Goal: Task Accomplishment & Management: Complete application form

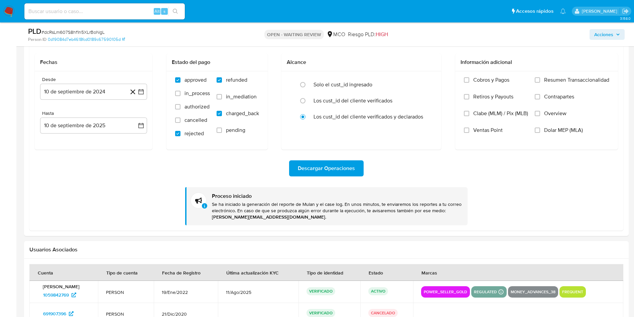
scroll to position [552, 0]
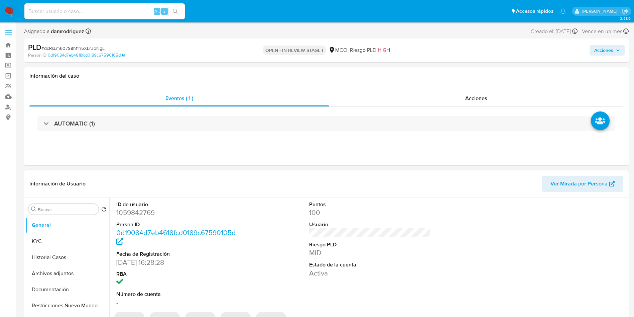
click at [125, 213] on dd "1059842769" at bounding box center [177, 212] width 122 height 9
select select "10"
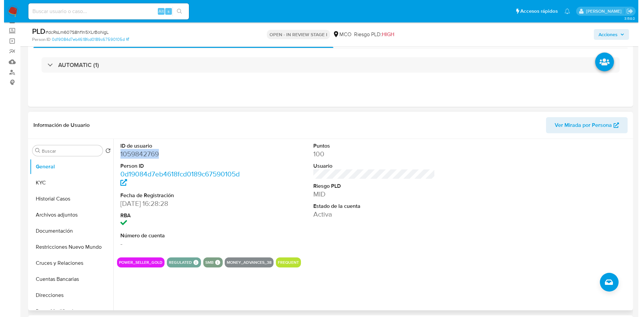
scroll to position [50, 0]
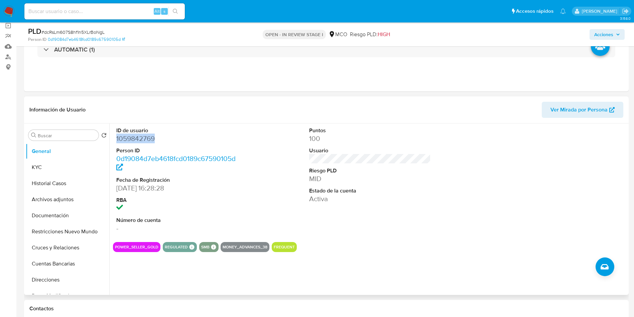
drag, startPoint x: 58, startPoint y: 199, endPoint x: 196, endPoint y: 203, distance: 137.5
click at [59, 199] on button "Archivos adjuntos" at bounding box center [68, 199] width 84 height 16
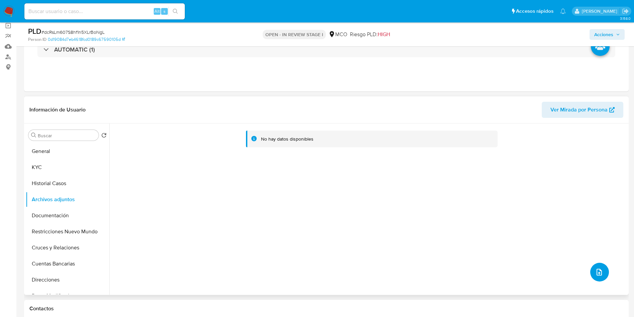
click at [595, 275] on icon "upload-file" at bounding box center [599, 272] width 8 height 8
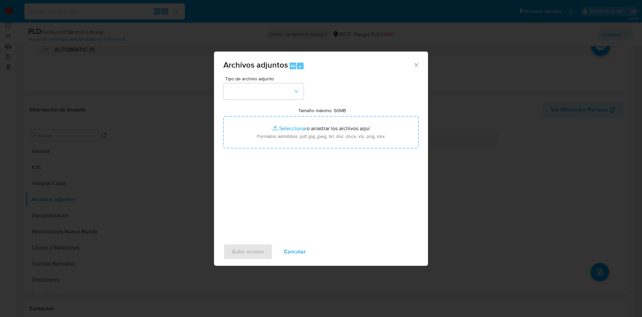
click at [254, 78] on span "Tipo de archivo adjunto" at bounding box center [265, 78] width 80 height 5
click at [254, 93] on button "button" at bounding box center [263, 91] width 80 height 16
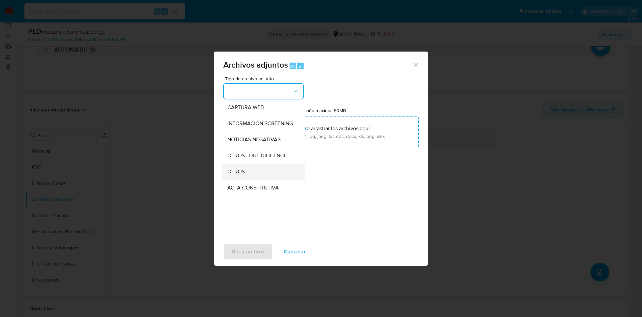
click at [248, 179] on div "OTROS" at bounding box center [261, 171] width 68 height 16
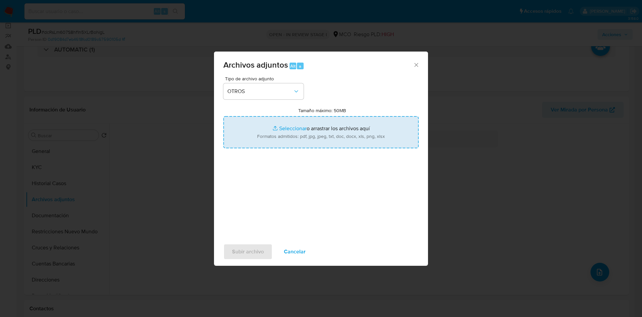
click at [277, 137] on input "Tamaño máximo: 50MB Seleccionar archivos" at bounding box center [320, 132] width 195 height 32
type input "C:\fakepath\1059842769 - 10_09_2025.pdf"
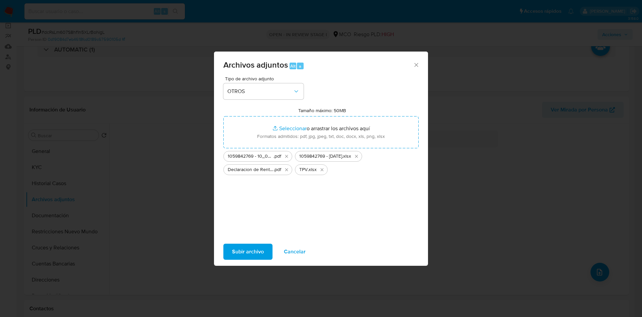
click at [247, 251] on span "Subir archivo" at bounding box center [248, 251] width 32 height 15
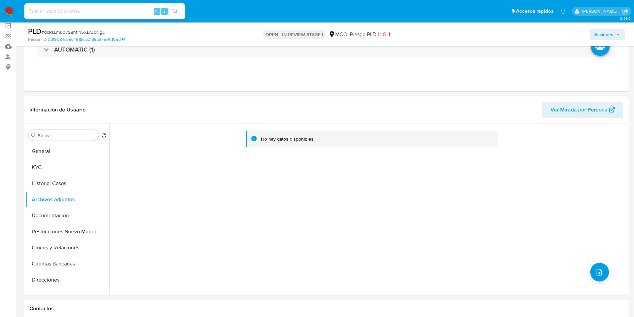
click at [621, 34] on button "Acciones" at bounding box center [607, 34] width 35 height 11
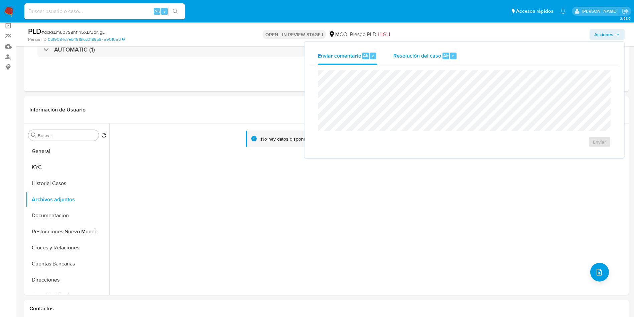
click at [415, 60] on div "Resolución del caso Alt r" at bounding box center [425, 55] width 64 height 17
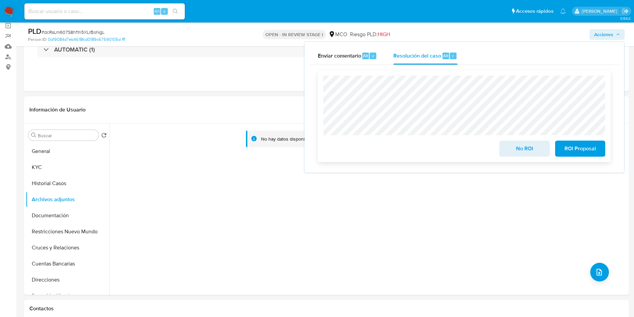
click at [513, 149] on span "No ROI" at bounding box center [524, 148] width 33 height 15
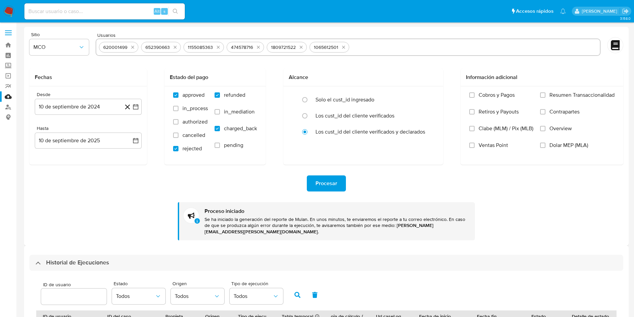
select select "50"
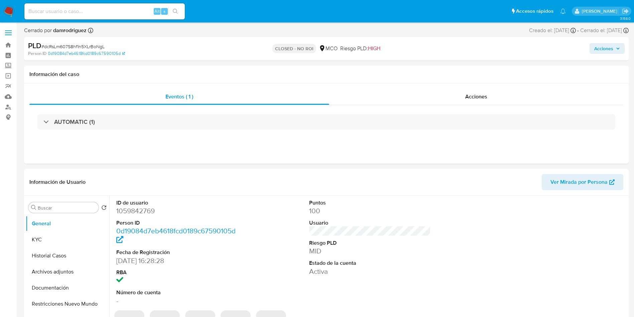
select select "10"
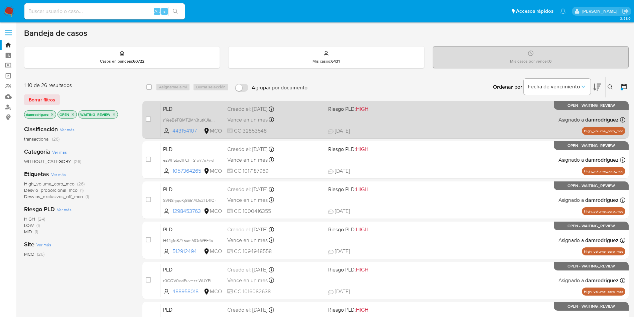
click at [178, 106] on span "PLD" at bounding box center [192, 108] width 59 height 9
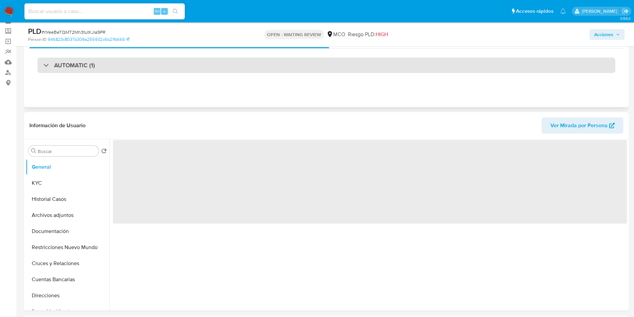
scroll to position [50, 0]
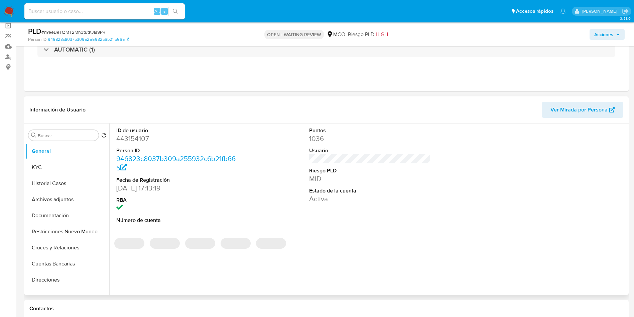
select select "10"
click at [35, 183] on button "Historial Casos" at bounding box center [65, 183] width 78 height 16
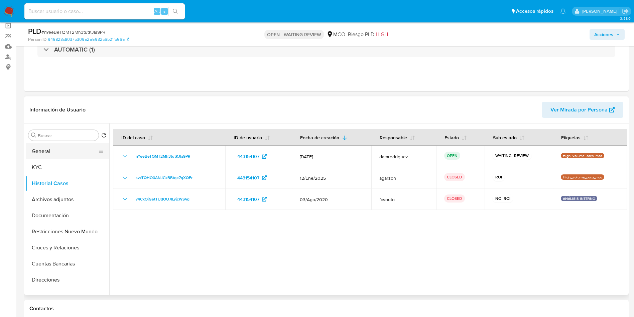
click at [52, 150] on button "General" at bounding box center [65, 151] width 78 height 16
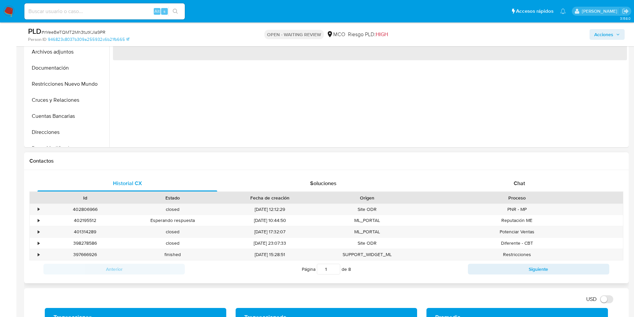
scroll to position [201, 0]
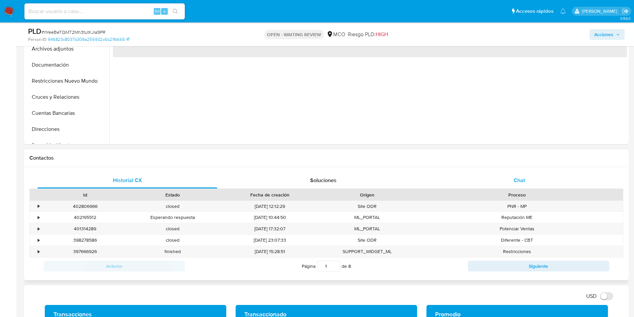
click at [467, 182] on div "Chat" at bounding box center [520, 180] width 180 height 16
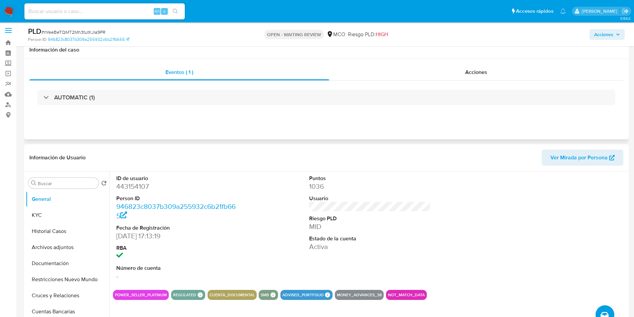
scroll to position [0, 0]
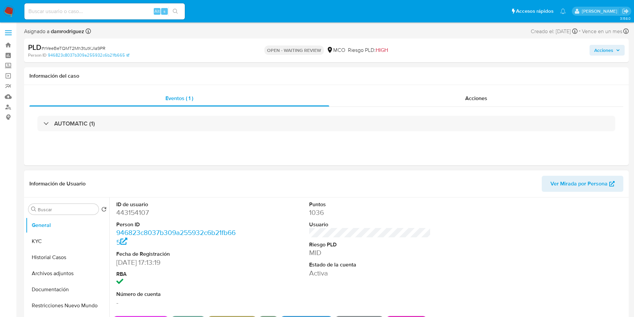
click at [130, 214] on dd "443154107" at bounding box center [177, 212] width 122 height 9
copy dd "443154107"
click at [132, 215] on dd "443154107" at bounding box center [177, 212] width 122 height 9
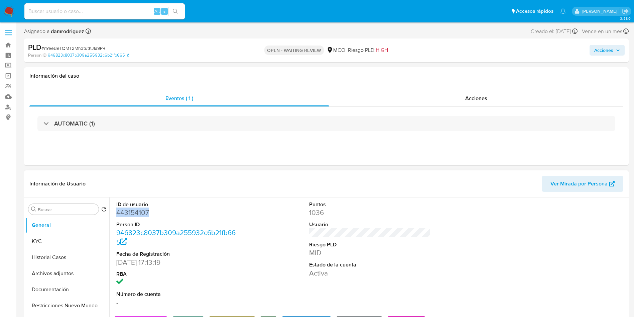
click at [132, 215] on dd "443154107" at bounding box center [177, 212] width 122 height 9
click at [130, 211] on dd "443154107" at bounding box center [177, 212] width 122 height 9
click at [40, 259] on button "Historial Casos" at bounding box center [68, 257] width 84 height 16
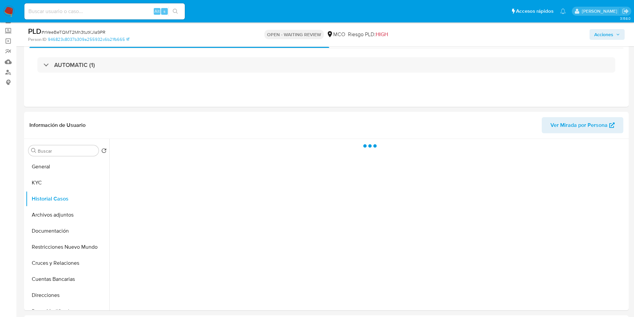
scroll to position [100, 0]
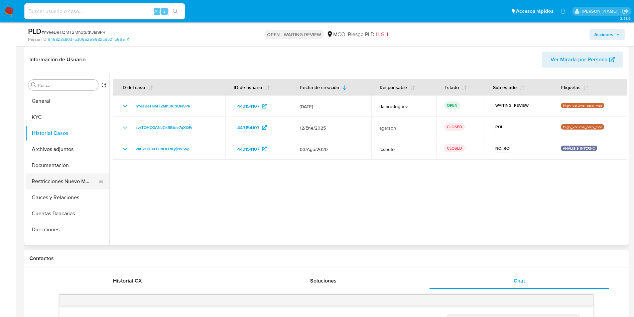
click at [50, 182] on button "Restricciones Nuevo Mundo" at bounding box center [65, 181] width 78 height 16
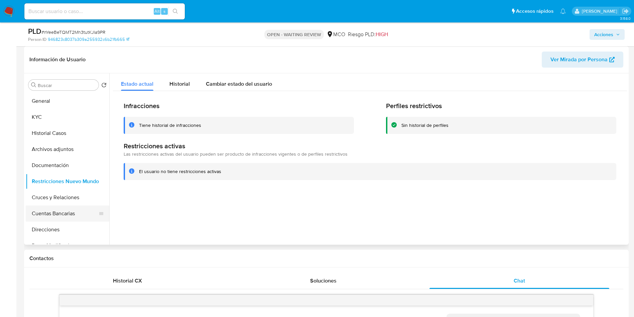
click at [61, 215] on button "Cuentas Bancarias" at bounding box center [65, 213] width 78 height 16
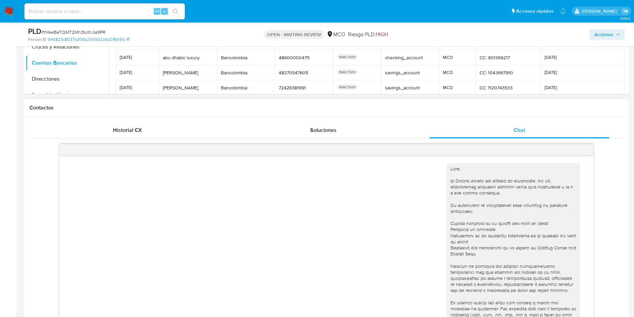
scroll to position [251, 0]
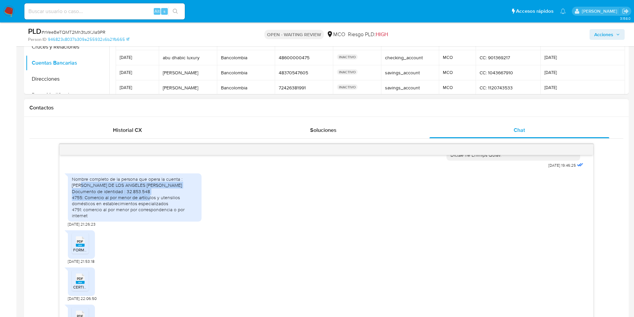
drag, startPoint x: 84, startPoint y: 187, endPoint x: 162, endPoint y: 198, distance: 78.3
click at [162, 198] on div "Nombre completo de la persona que opera la cuenta : VANESSA DE LOS ANGELES ACOS…" at bounding box center [135, 197] width 126 height 42
click at [79, 204] on div "Nombre completo de la persona que opera la cuenta : VANESSA DE LOS ANGELES ACOS…" at bounding box center [135, 197] width 126 height 42
drag, startPoint x: 115, startPoint y: 202, endPoint x: 162, endPoint y: 205, distance: 46.9
click at [166, 202] on div "Nombre completo de la persona que opera la cuenta : VANESSA DE LOS ANGELES ACOS…" at bounding box center [135, 197] width 126 height 42
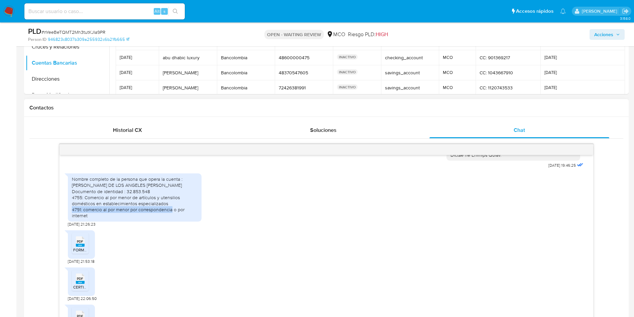
drag, startPoint x: 85, startPoint y: 211, endPoint x: 206, endPoint y: 211, distance: 121.0
click at [203, 211] on div "Nombre completo de la persona que opera la cuenta : VANESSA DE LOS ANGELES ACOS…" at bounding box center [326, 198] width 517 height 57
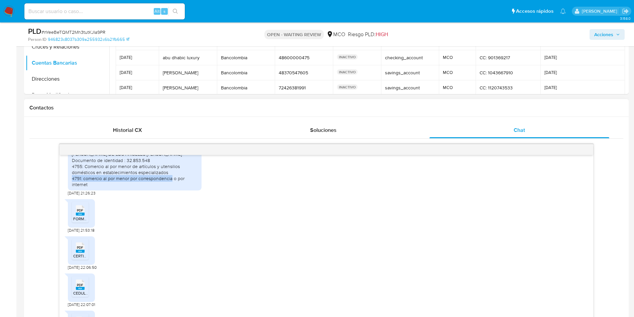
scroll to position [292, 0]
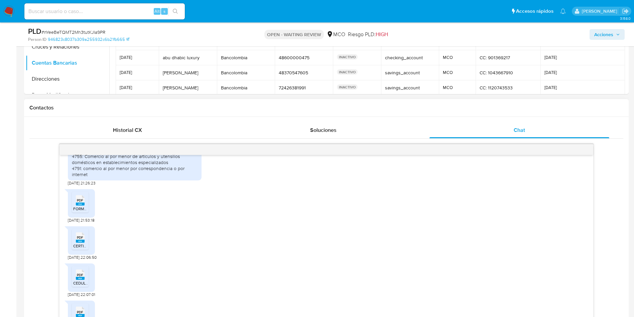
click at [81, 201] on span "PDF" at bounding box center [80, 200] width 6 height 4
click at [77, 235] on span "PDF" at bounding box center [80, 237] width 6 height 4
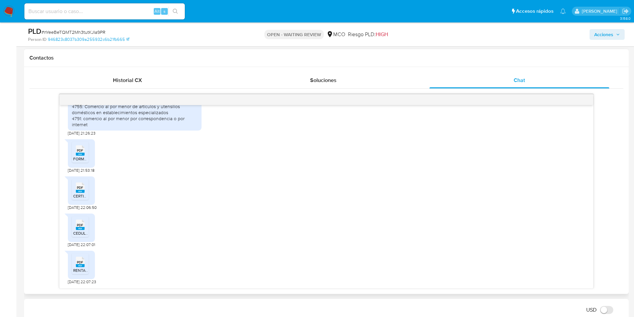
scroll to position [301, 0]
click at [80, 263] on span "PDF" at bounding box center [80, 261] width 6 height 4
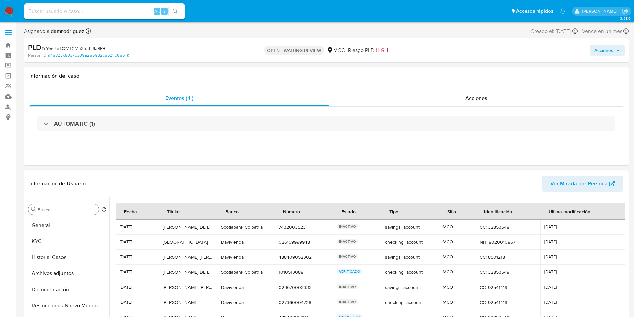
click at [46, 217] on button "General" at bounding box center [68, 225] width 84 height 16
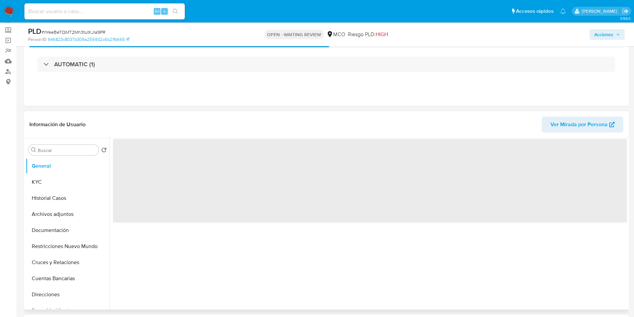
scroll to position [50, 0]
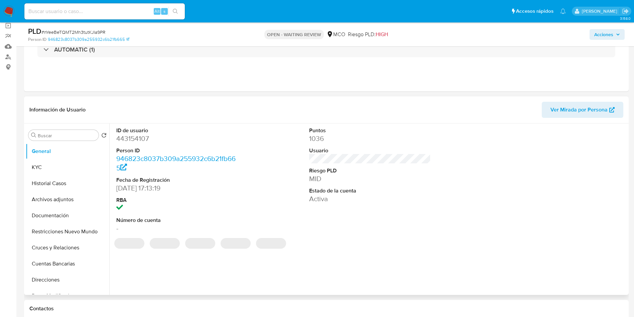
click at [130, 138] on dd "443154107" at bounding box center [177, 138] width 122 height 9
copy dd "443154107"
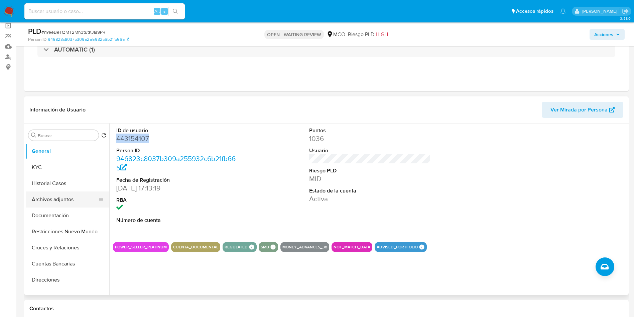
click at [59, 194] on button "Archivos adjuntos" at bounding box center [65, 199] width 78 height 16
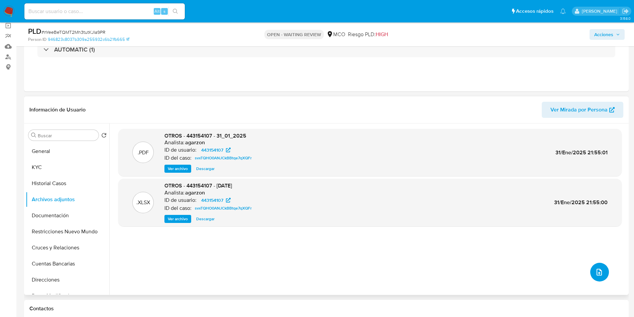
click at [595, 272] on icon "upload-file" at bounding box center [599, 272] width 8 height 8
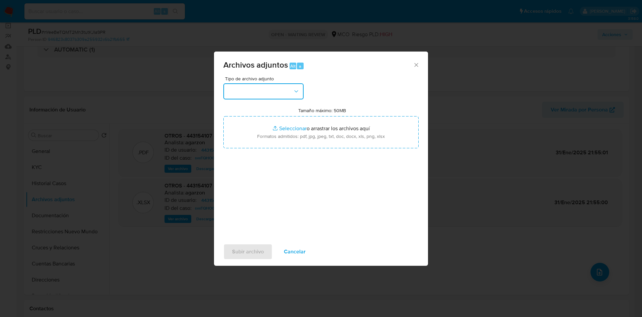
click at [239, 92] on button "button" at bounding box center [263, 91] width 80 height 16
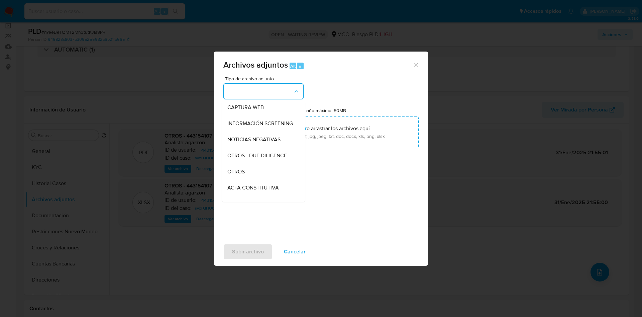
click at [250, 179] on div "OTROS" at bounding box center [261, 171] width 68 height 16
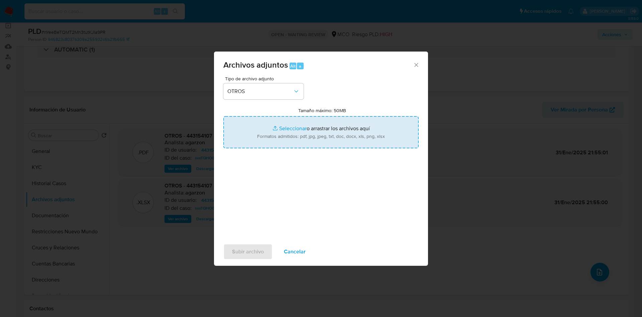
click at [289, 125] on input "Tamaño máximo: 50MB Seleccionar archivos" at bounding box center [320, 132] width 195 height 32
type input "C:\fakepath\443154107 - 10-09-2025.xlsx"
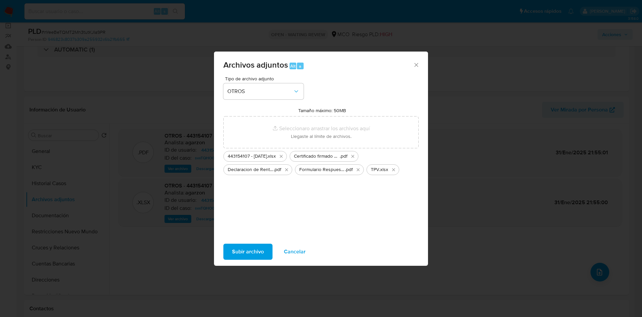
click at [239, 248] on span "Subir archivo" at bounding box center [248, 251] width 32 height 15
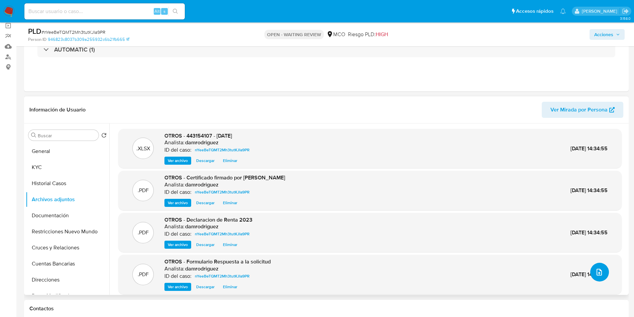
click at [598, 276] on icon "upload-file" at bounding box center [599, 272] width 8 height 8
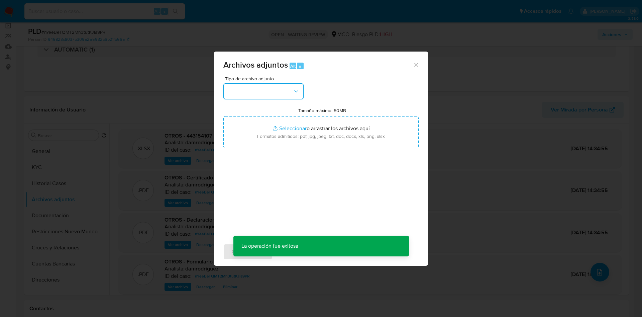
click at [253, 90] on button "button" at bounding box center [263, 91] width 80 height 16
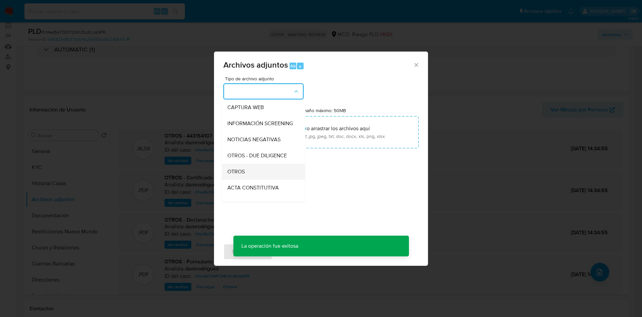
click at [258, 179] on div "OTROS" at bounding box center [261, 171] width 68 height 16
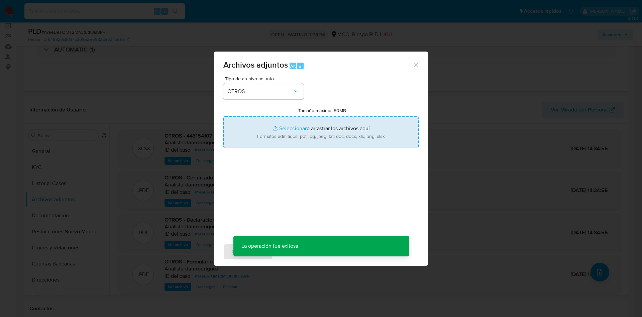
click at [281, 141] on input "Tamaño máximo: 50MB Seleccionar archivos" at bounding box center [320, 132] width 195 height 32
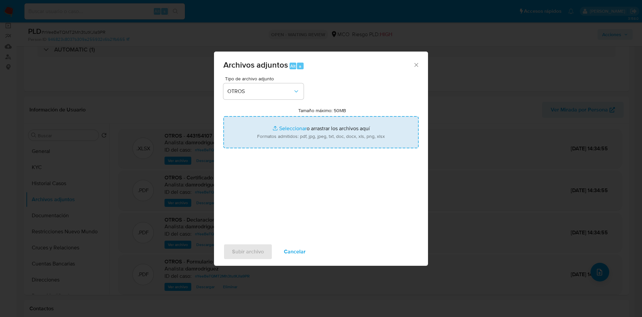
type input "C:\fakepath\443154107 - 10_09_2025.pdf"
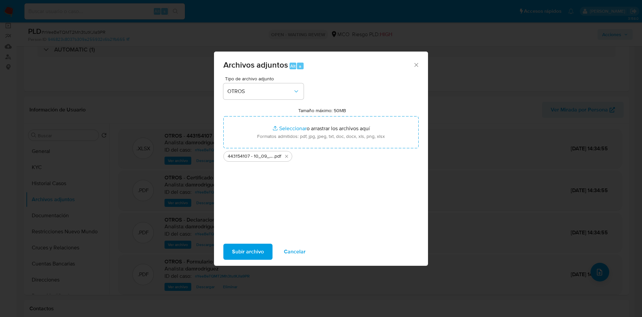
click at [249, 250] on span "Subir archivo" at bounding box center [248, 251] width 32 height 15
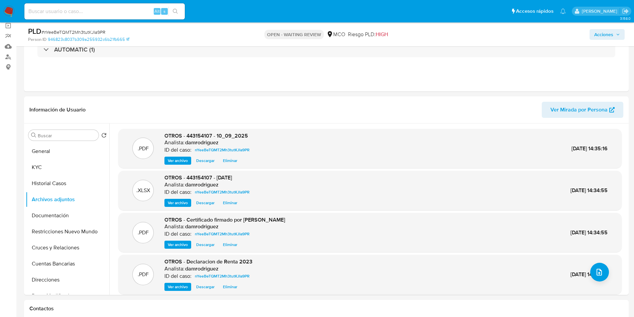
click at [598, 37] on span "Acciones" at bounding box center [603, 34] width 19 height 11
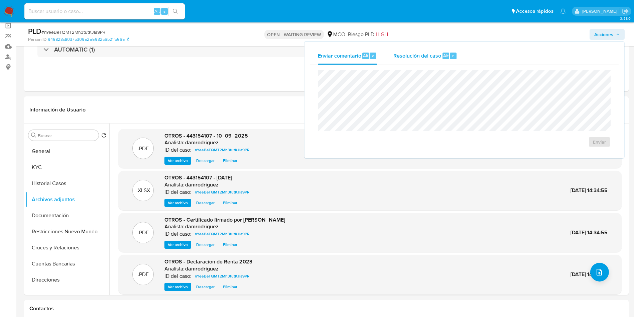
click at [418, 54] on span "Resolución del caso" at bounding box center [417, 55] width 48 height 8
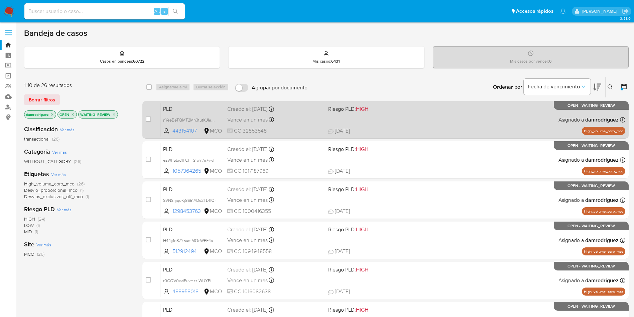
click at [147, 118] on input "checkbox" at bounding box center [148, 118] width 5 height 5
checkbox input "true"
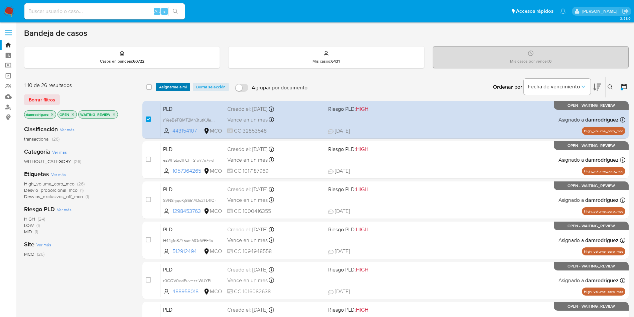
click at [166, 87] on span "Asignarme a mí" at bounding box center [173, 87] width 28 height 7
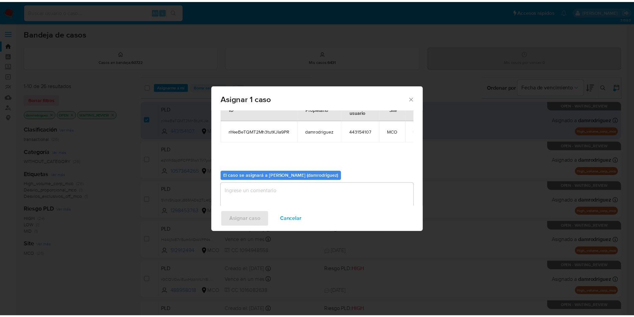
scroll to position [35, 0]
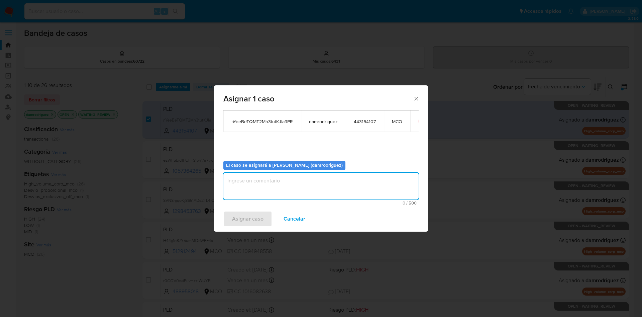
click at [280, 187] on textarea "assign-modal" at bounding box center [320, 185] width 195 height 27
type textarea "asignacion"
click at [252, 218] on span "Asignar caso" at bounding box center [247, 218] width 31 height 15
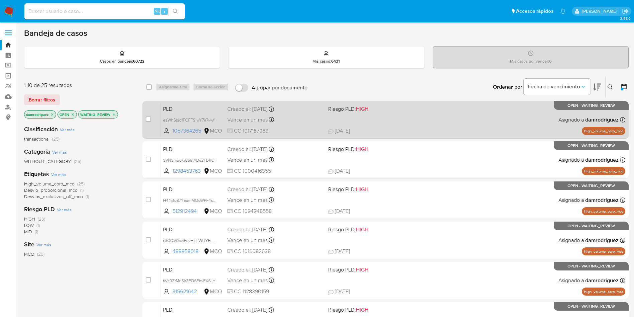
click at [187, 104] on span "PLD" at bounding box center [192, 108] width 59 height 9
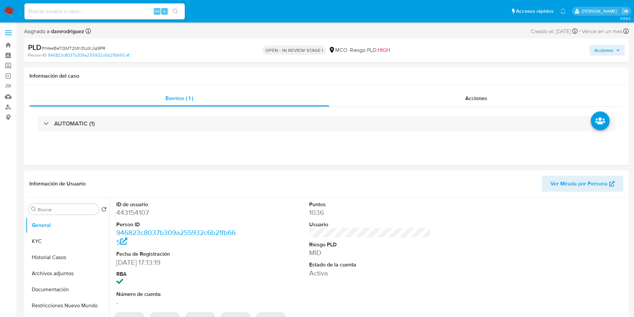
select select "10"
click at [606, 50] on span "Acciones" at bounding box center [603, 50] width 19 height 11
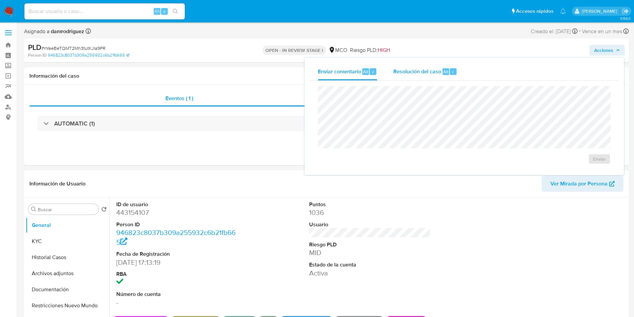
click at [436, 65] on div "Resolución del caso Alt r" at bounding box center [425, 71] width 64 height 17
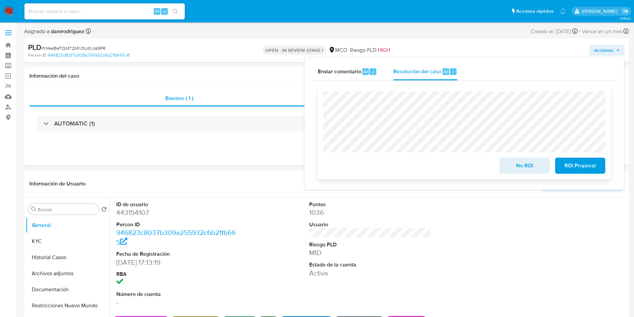
click at [517, 163] on span "No ROI" at bounding box center [524, 165] width 33 height 15
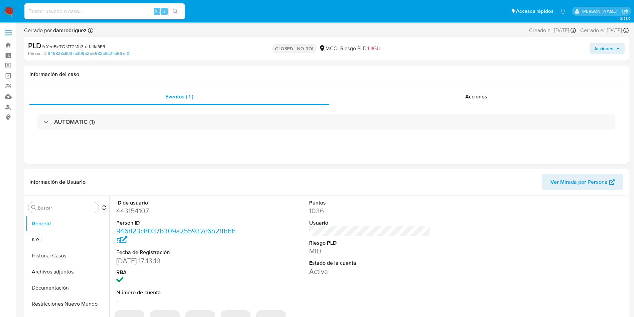
select select "10"
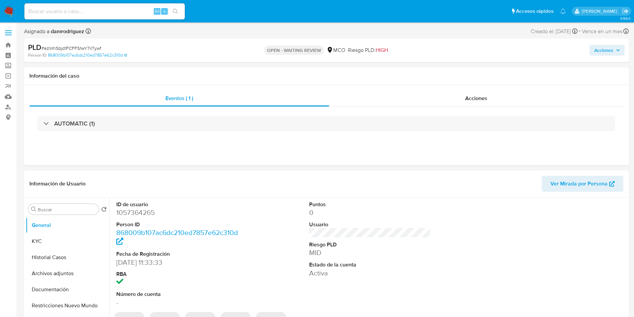
select select "10"
click at [135, 211] on dd "1057364265" at bounding box center [177, 212] width 122 height 9
click at [137, 213] on dd "1057364265" at bounding box center [177, 212] width 122 height 9
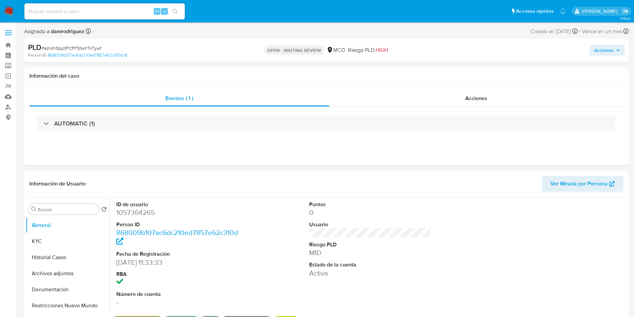
click at [130, 215] on dd "1057364265" at bounding box center [177, 212] width 122 height 9
click at [129, 215] on dd "1057364265" at bounding box center [177, 212] width 122 height 9
click at [127, 213] on dd "1057364265" at bounding box center [177, 212] width 122 height 9
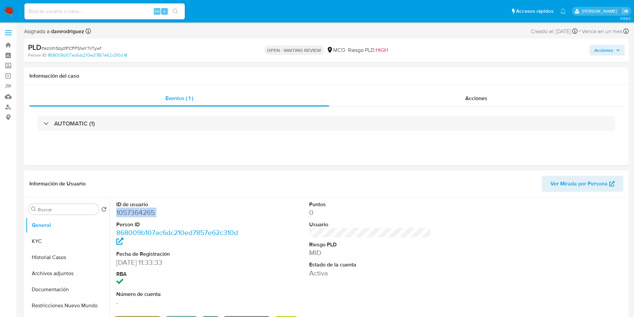
click at [145, 209] on dd "1057364265" at bounding box center [177, 212] width 122 height 9
click at [138, 211] on dd "1057364265" at bounding box center [177, 212] width 122 height 9
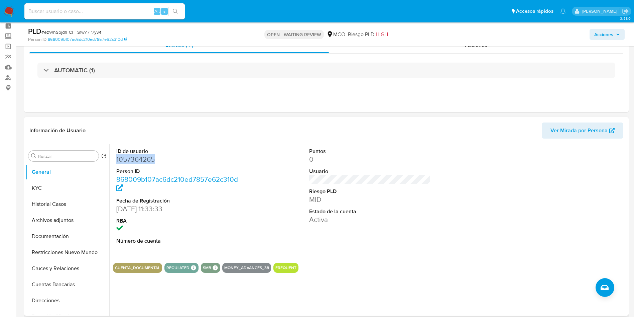
scroll to position [50, 0]
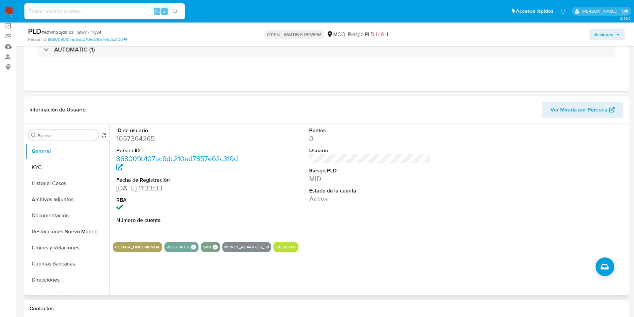
click at [290, 181] on div "ID de usuario 1057364265 Person ID 868009b107ac6dc210ed7857e62c310d Fecha de Re…" at bounding box center [370, 179] width 514 height 113
click at [135, 135] on dd "1057364265" at bounding box center [177, 138] width 122 height 9
copy dd "1057364265"
click at [68, 182] on button "Historial Casos" at bounding box center [65, 183] width 78 height 16
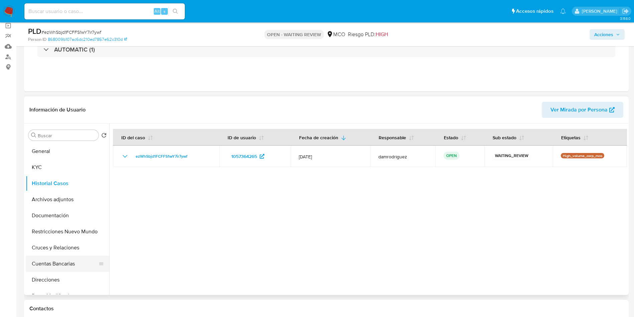
click at [62, 264] on button "Cuentas Bancarias" at bounding box center [65, 263] width 78 height 16
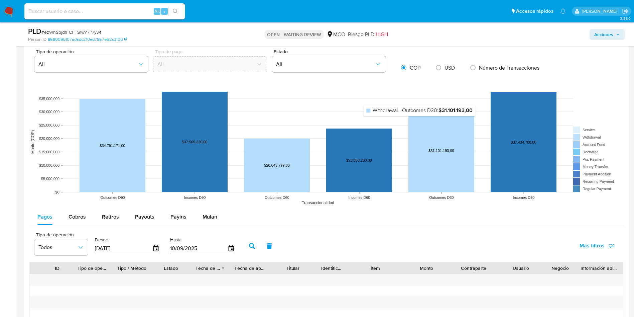
scroll to position [251, 0]
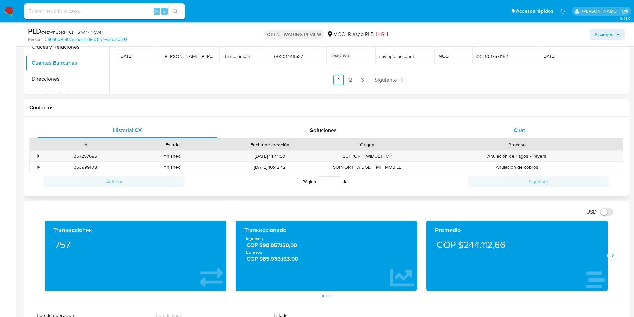
click at [507, 133] on div "Chat" at bounding box center [520, 130] width 180 height 16
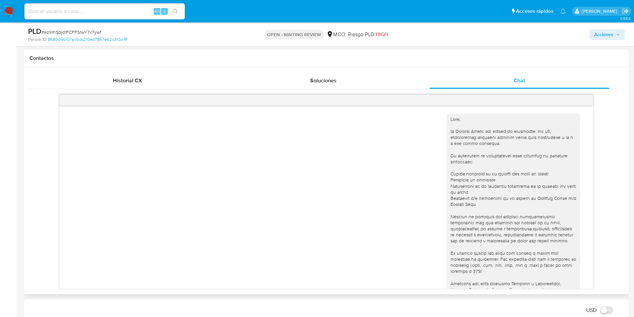
scroll to position [499, 0]
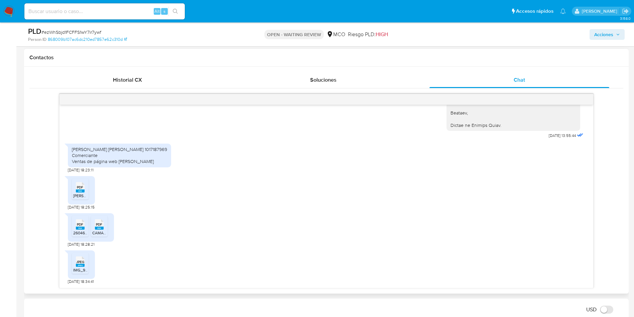
click at [81, 228] on rect at bounding box center [80, 227] width 9 height 3
click at [100, 225] on span "PDF" at bounding box center [99, 224] width 6 height 4
click at [83, 261] on span "JPEG" at bounding box center [80, 261] width 8 height 4
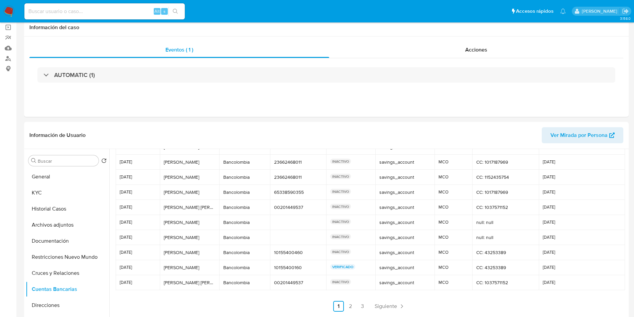
scroll to position [0, 0]
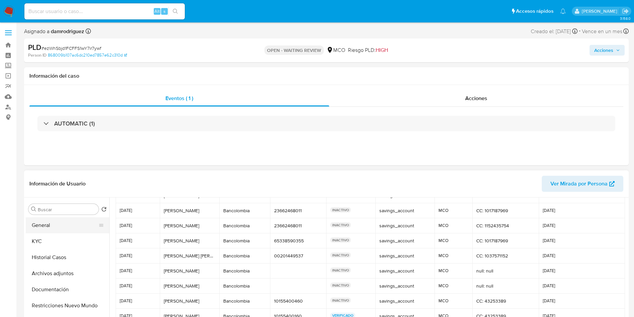
click at [61, 230] on button "General" at bounding box center [65, 225] width 78 height 16
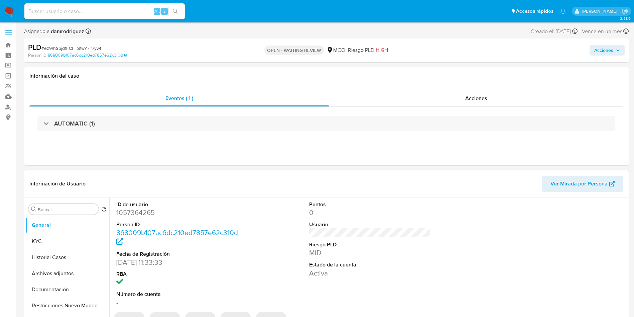
click at [130, 210] on dd "1057364265" at bounding box center [177, 212] width 122 height 9
copy dd "1057364265"
click at [195, 153] on div "Eventos ( 1 ) Acciones AUTOMATIC (1)" at bounding box center [326, 125] width 605 height 80
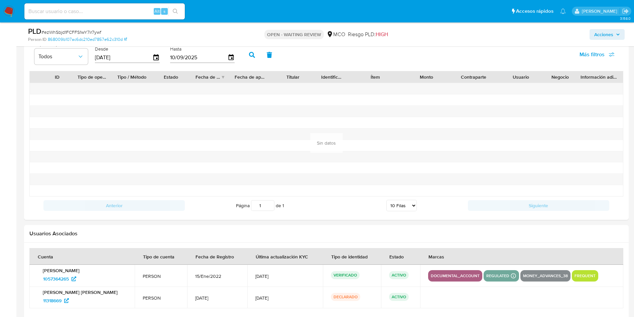
scroll to position [752, 0]
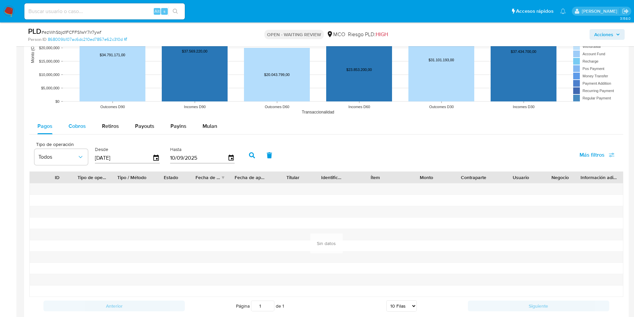
click at [75, 118] on div "Cobros" at bounding box center [77, 126] width 17 height 16
select select "10"
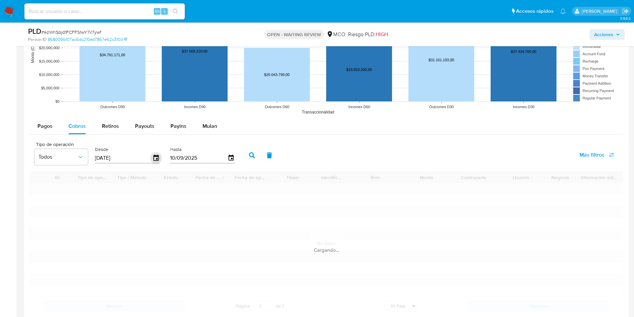
click at [155, 157] on icon "button" at bounding box center [156, 158] width 12 height 12
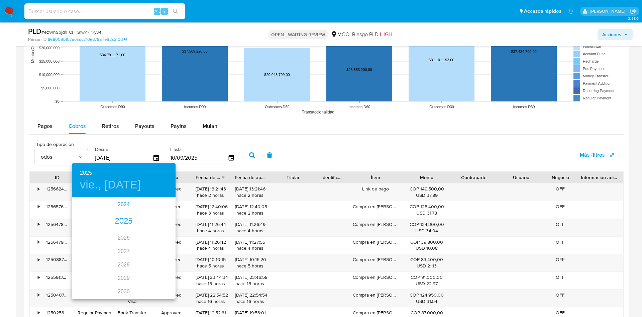
click at [121, 201] on div "2024" at bounding box center [124, 204] width 104 height 13
type input "13/06/2024"
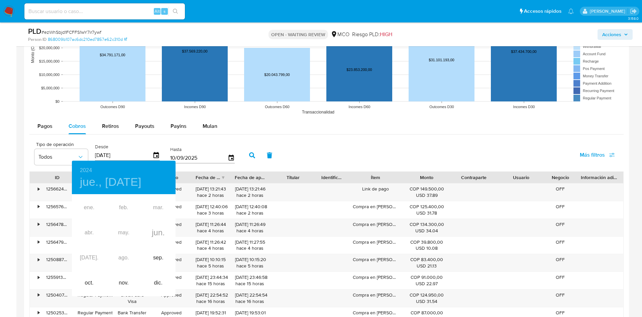
click at [9, 165] on div at bounding box center [321, 158] width 642 height 317
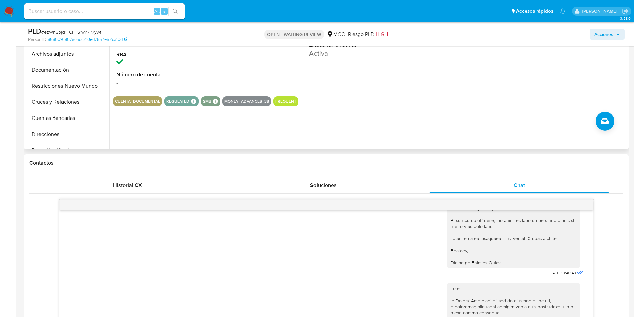
scroll to position [100, 0]
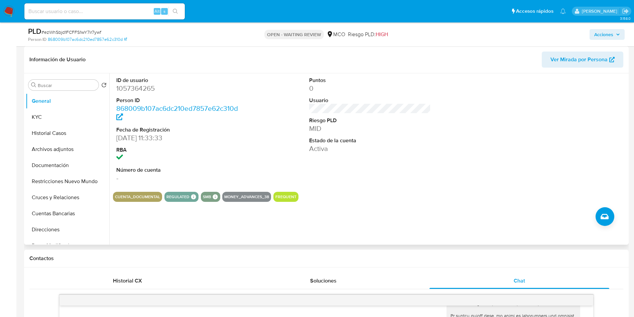
click at [134, 84] on dd "1057364265" at bounding box center [177, 88] width 122 height 9
copy dd "1057364265"
click at [55, 143] on button "Archivos adjuntos" at bounding box center [65, 149] width 78 height 16
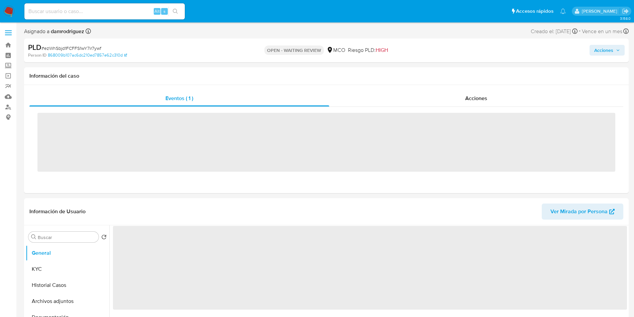
click at [71, 13] on input at bounding box center [104, 11] width 160 height 9
paste input "1903988941"
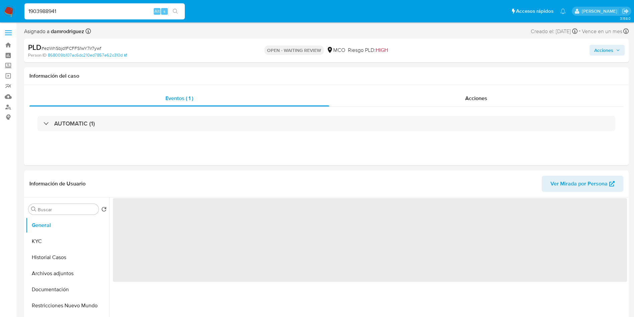
type input "1903988941"
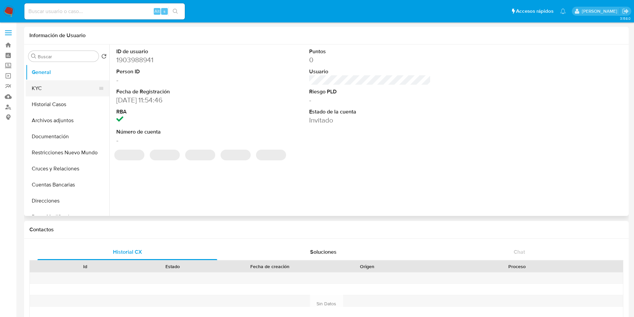
click at [46, 87] on button "KYC" at bounding box center [65, 88] width 78 height 16
select select "10"
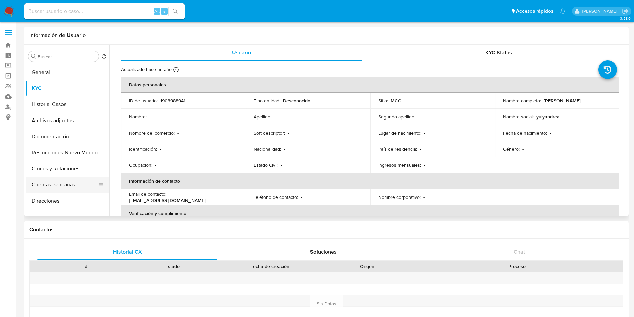
click at [49, 186] on button "Cuentas Bancarias" at bounding box center [65, 185] width 78 height 16
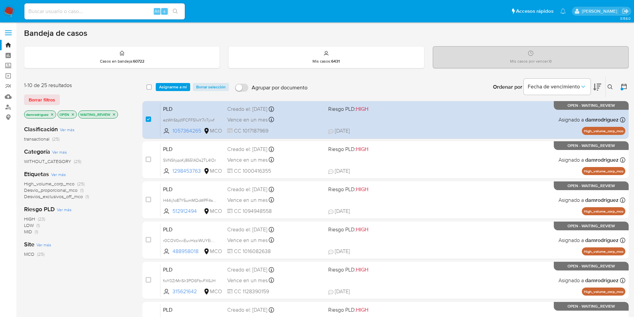
click at [171, 87] on span "Asignarme a mí" at bounding box center [173, 87] width 28 height 7
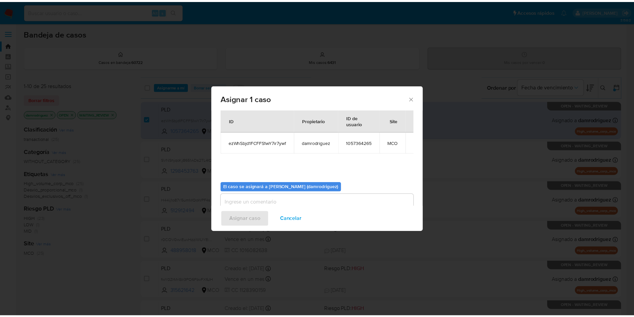
scroll to position [35, 0]
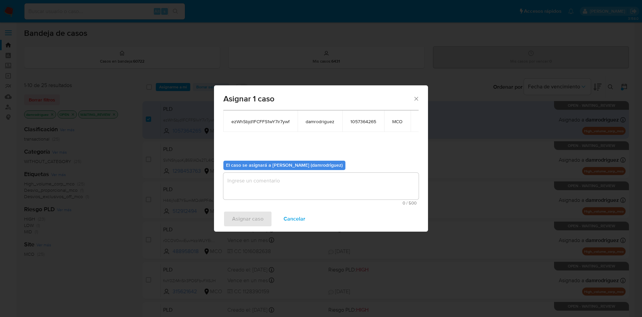
click at [274, 186] on textarea "assign-modal" at bounding box center [320, 185] width 195 height 27
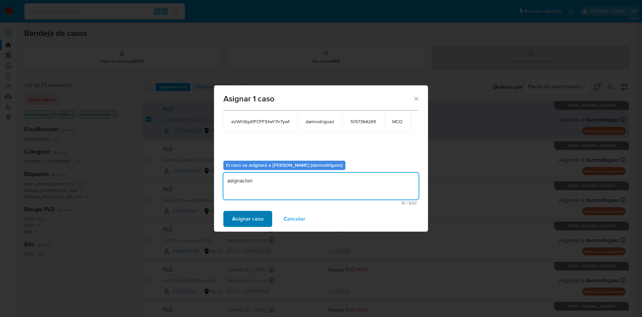
type textarea "asignacion"
click at [259, 221] on span "Asignar caso" at bounding box center [247, 218] width 31 height 15
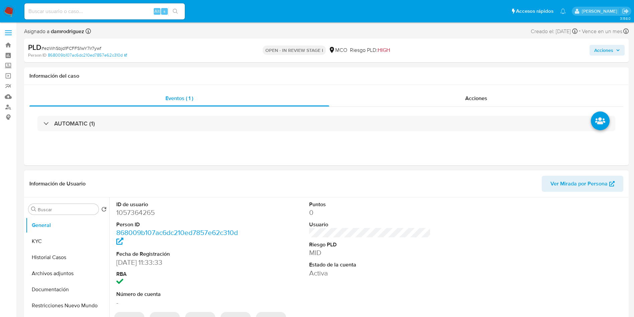
select select "10"
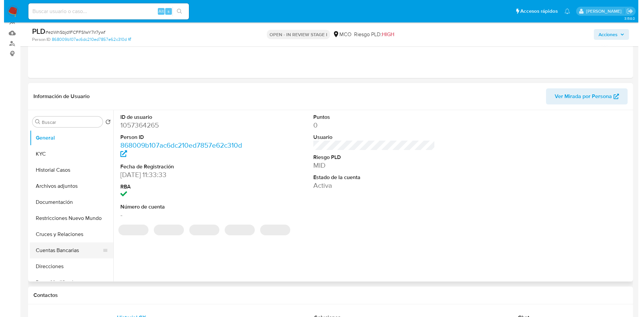
scroll to position [100, 0]
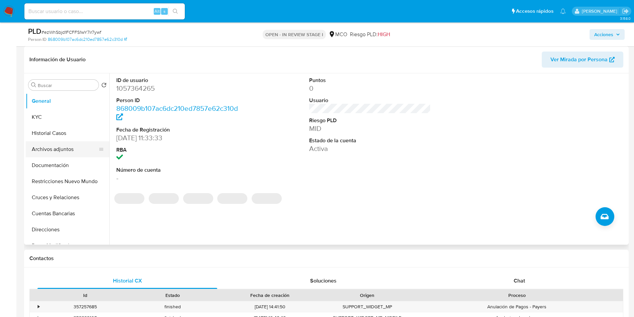
click at [52, 149] on button "Archivos adjuntos" at bounding box center [65, 149] width 78 height 16
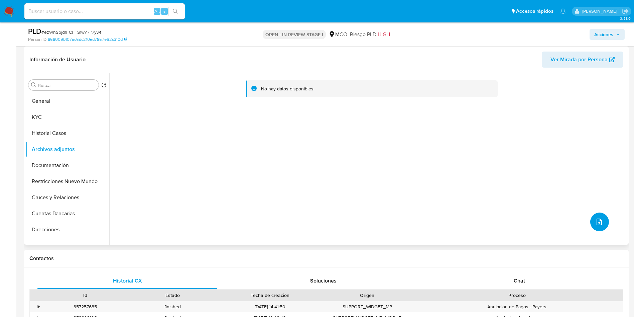
click at [598, 221] on icon "upload-file" at bounding box center [599, 222] width 8 height 8
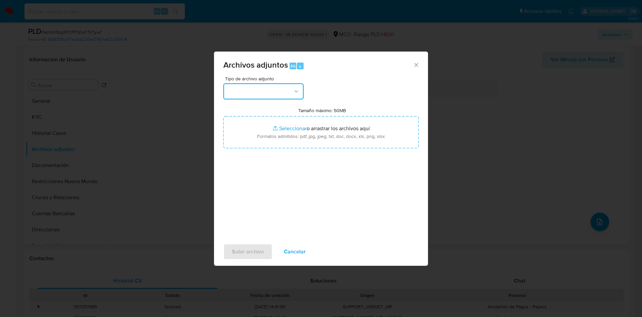
click at [271, 89] on button "button" at bounding box center [263, 91] width 80 height 16
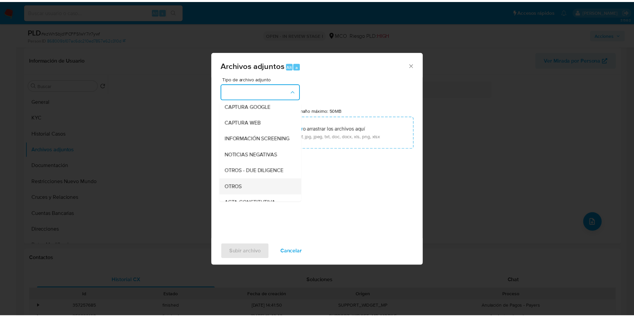
scroll to position [50, 0]
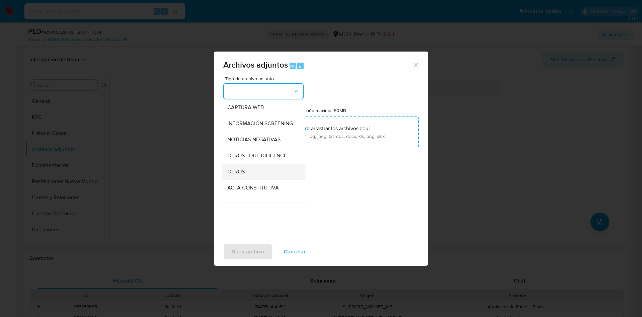
click at [248, 178] on div "OTROS" at bounding box center [261, 171] width 68 height 16
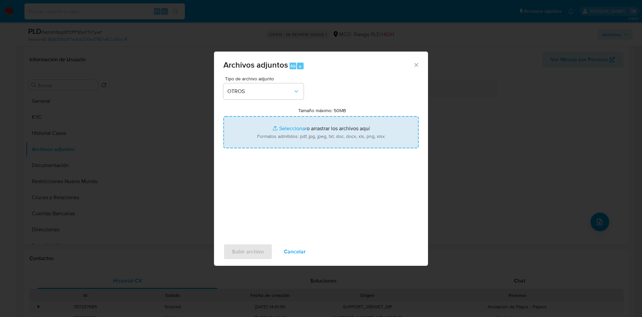
click at [267, 132] on input "Tamaño máximo: 50MB Seleccionar archivos" at bounding box center [320, 132] width 195 height 32
type input "C:\fakepath\1057364265 - 10_09_2025.pdf"
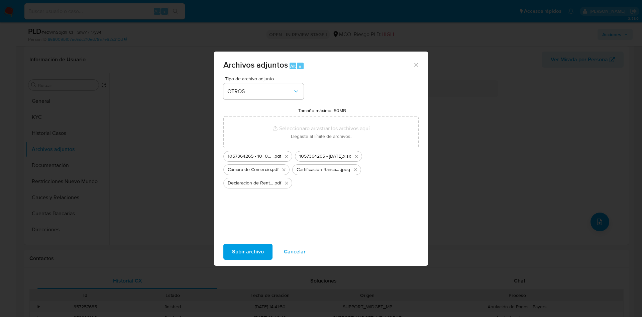
click at [241, 252] on span "Subir archivo" at bounding box center [248, 251] width 32 height 15
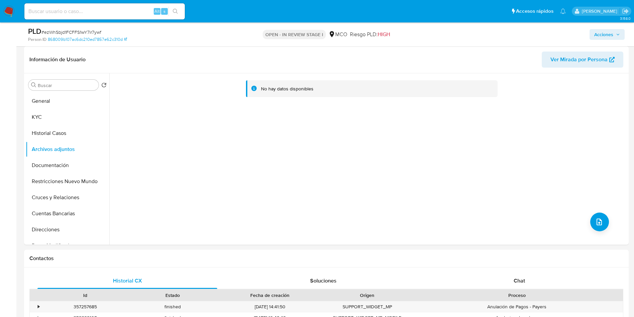
click at [603, 36] on span "Acciones" at bounding box center [603, 34] width 19 height 11
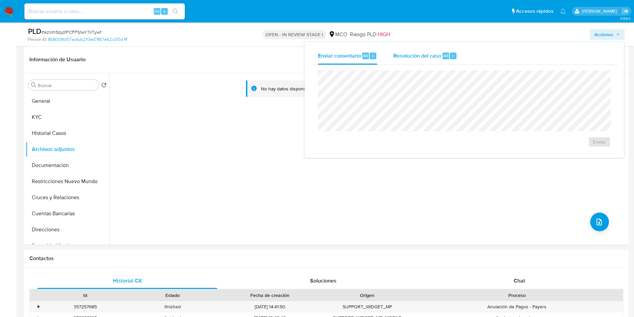
click at [415, 64] on div "Resolución del caso Alt r" at bounding box center [425, 55] width 64 height 17
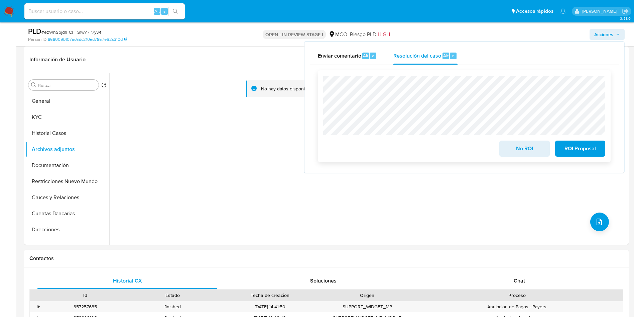
click at [516, 149] on span "No ROI" at bounding box center [524, 148] width 33 height 15
